Goal: Browse casually: Explore the website without a specific task or goal

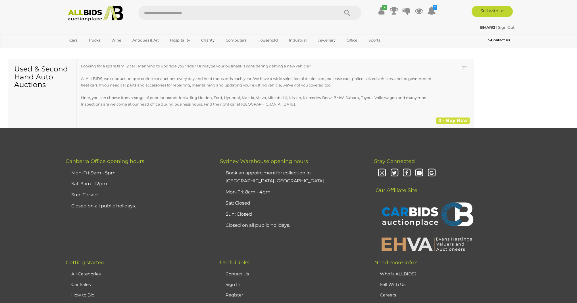
click at [96, 18] on img at bounding box center [96, 14] width 62 height 16
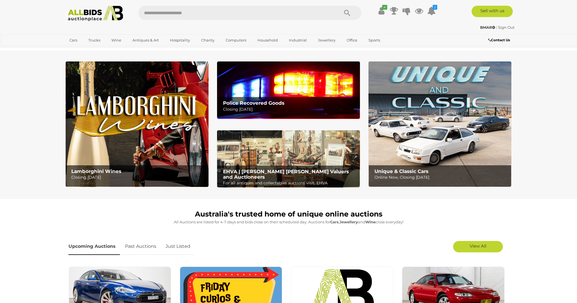
click at [85, 19] on img at bounding box center [96, 14] width 62 height 16
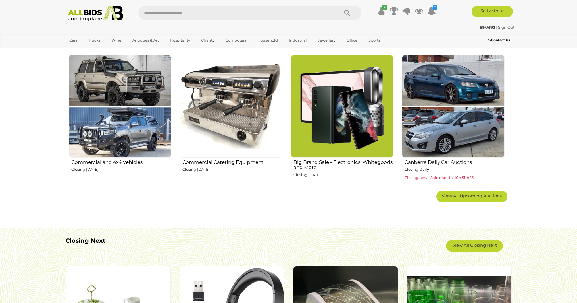
scroll to position [303, 0]
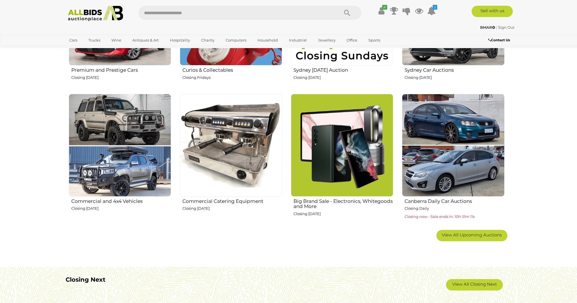
click at [460, 181] on img at bounding box center [453, 145] width 102 height 102
